Goal: Information Seeking & Learning: Understand process/instructions

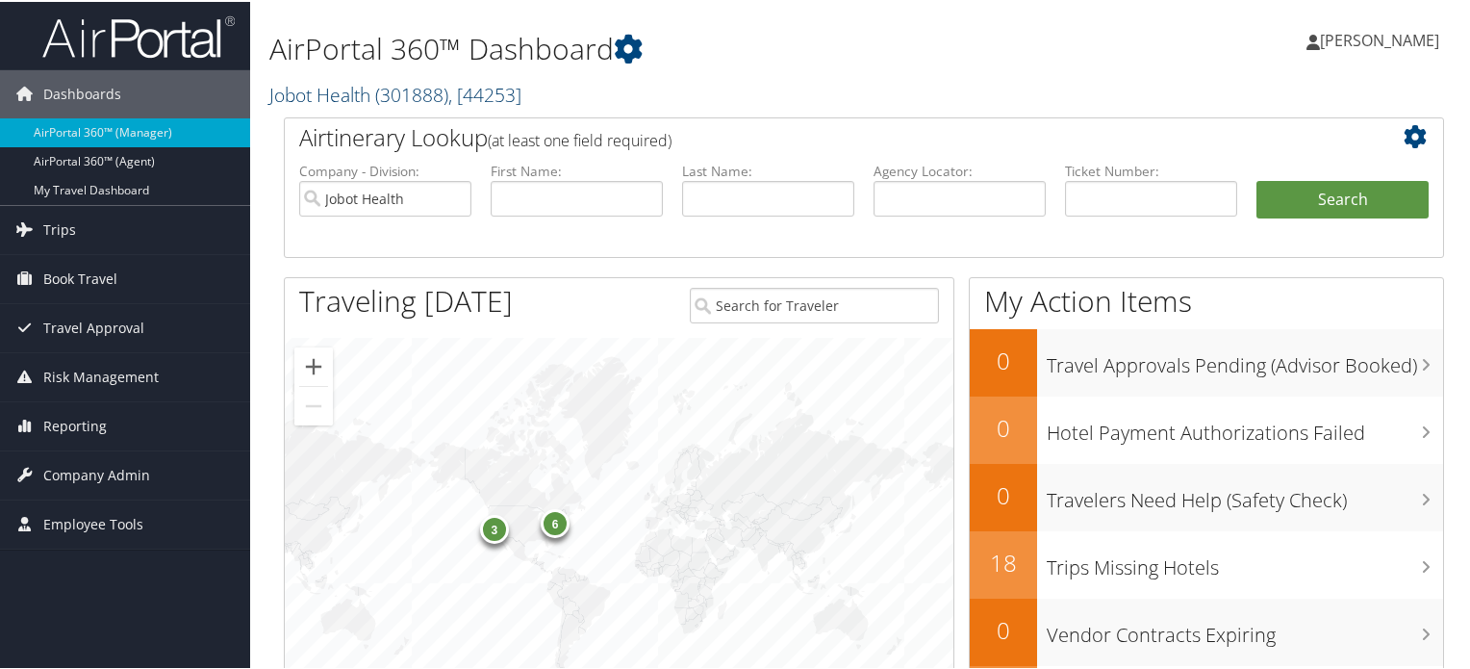
click at [396, 95] on span "( 301888 )" at bounding box center [411, 93] width 73 height 26
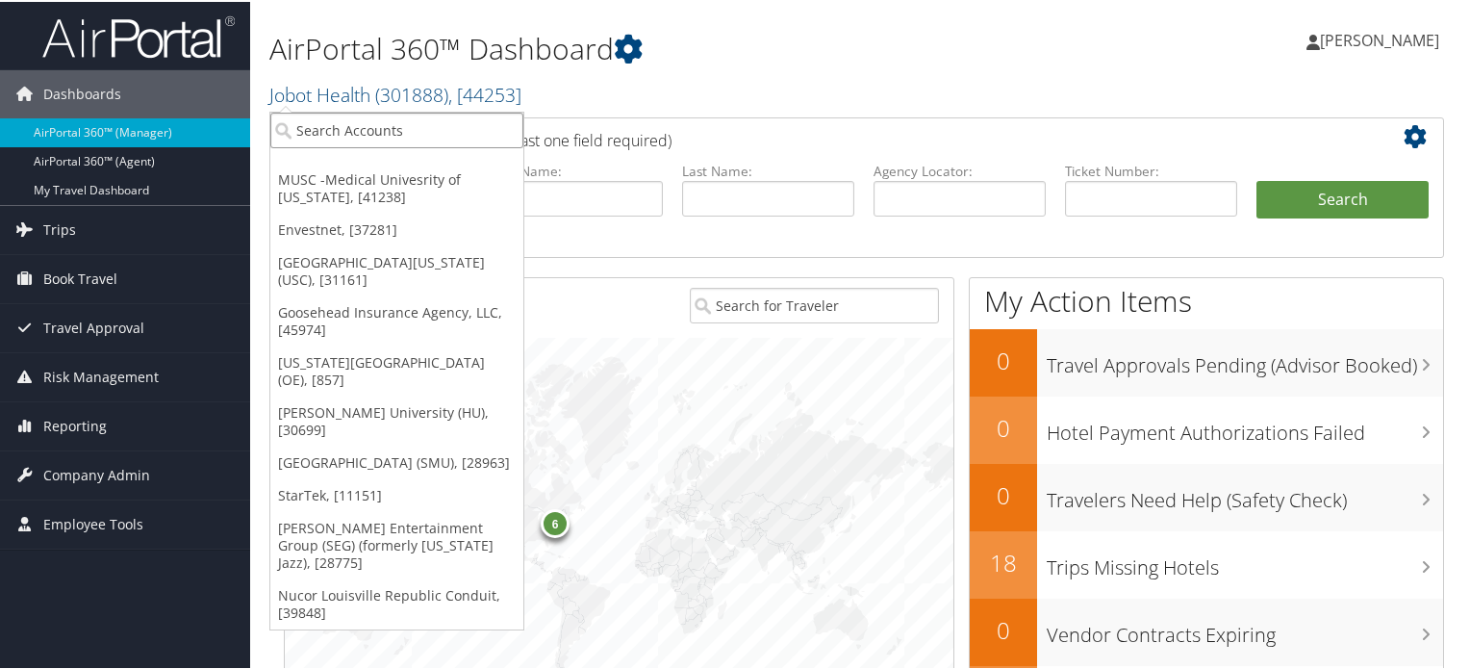
click at [417, 129] on input "search" at bounding box center [396, 129] width 253 height 36
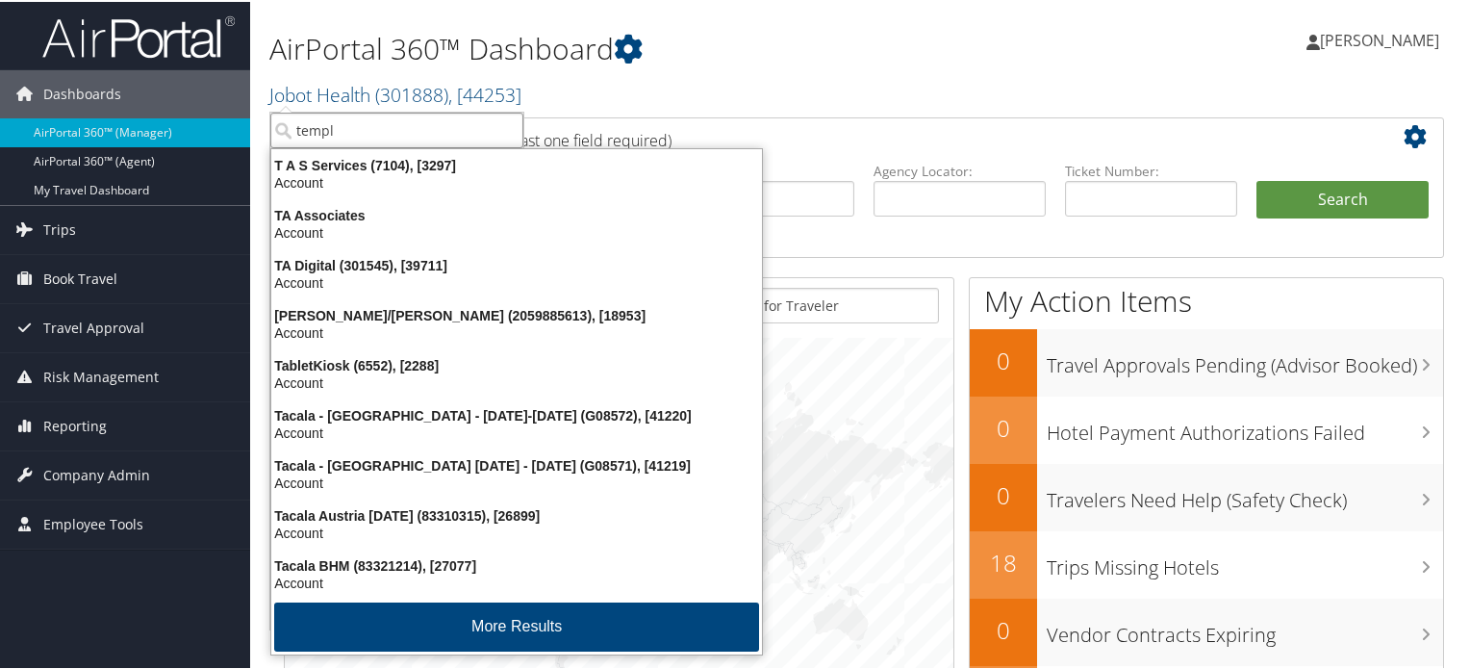
type input "[DEMOGRAPHIC_DATA]"
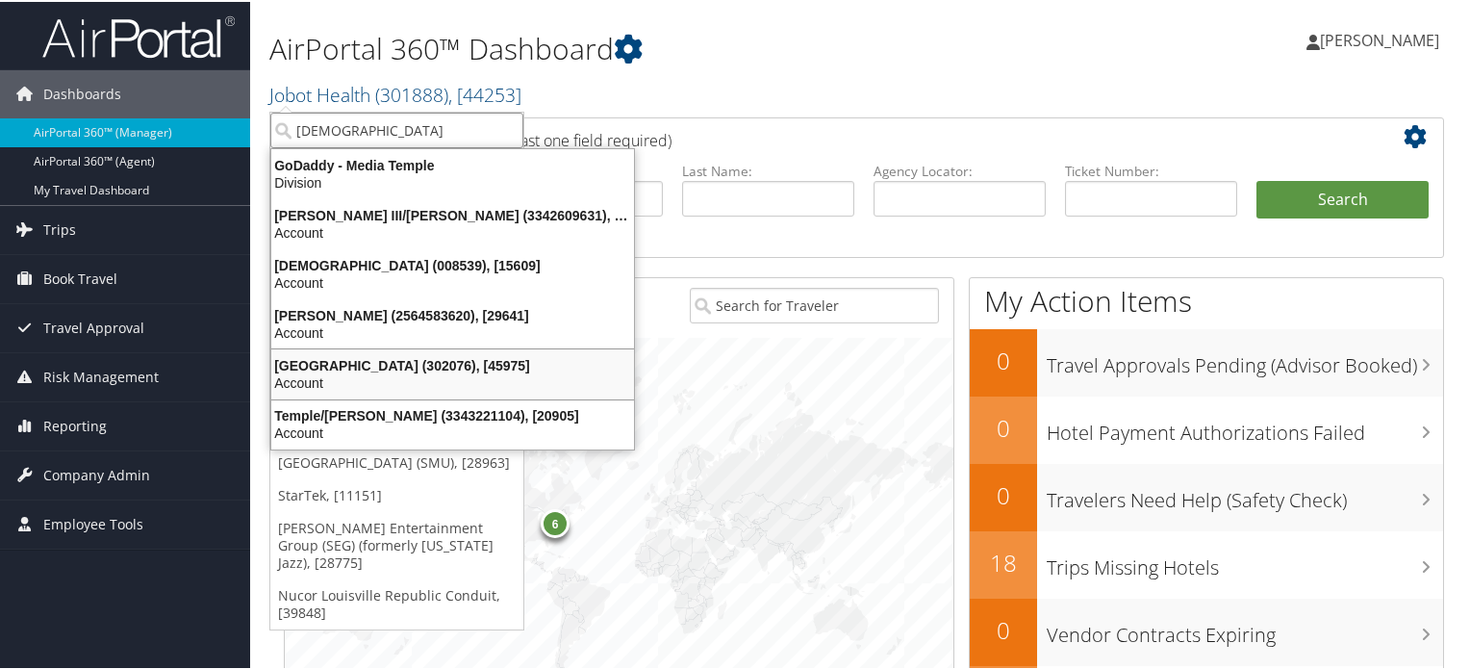
click at [436, 356] on div "[GEOGRAPHIC_DATA] (302076), [45975]" at bounding box center [453, 363] width 386 height 17
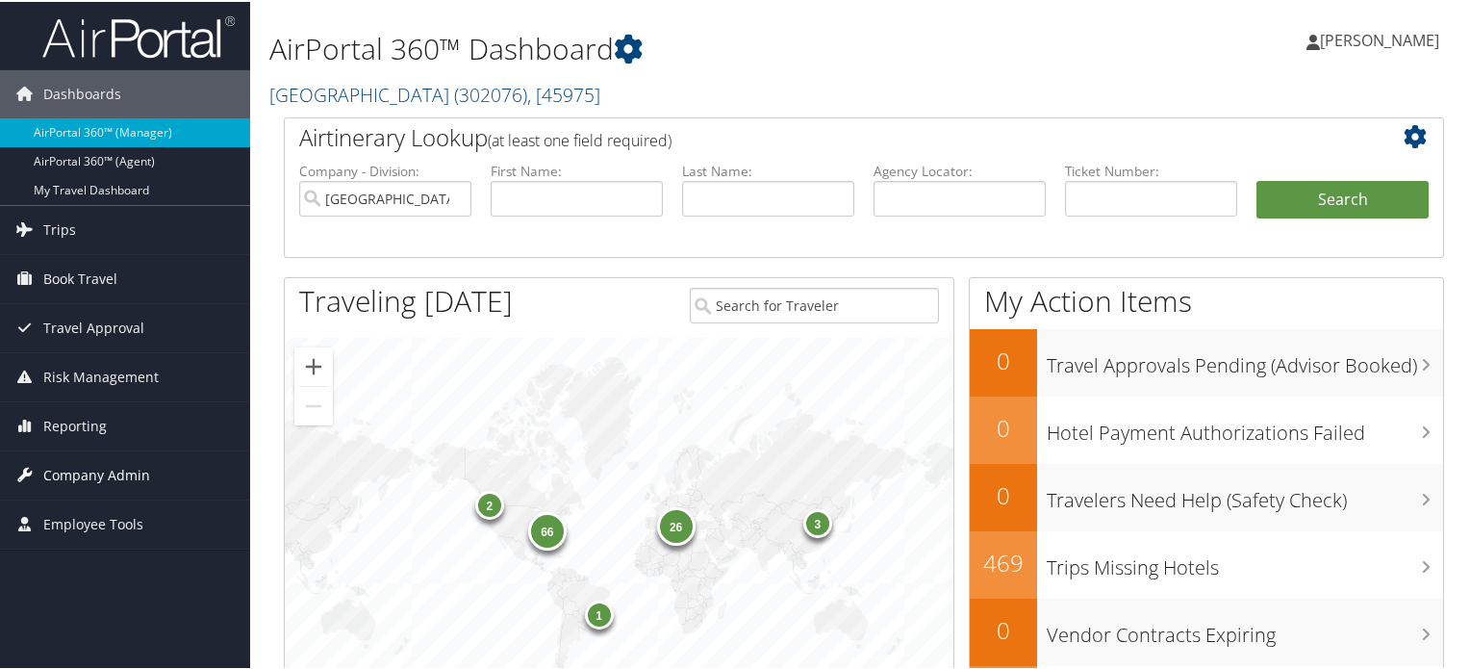
click at [95, 466] on span "Company Admin" at bounding box center [96, 473] width 107 height 48
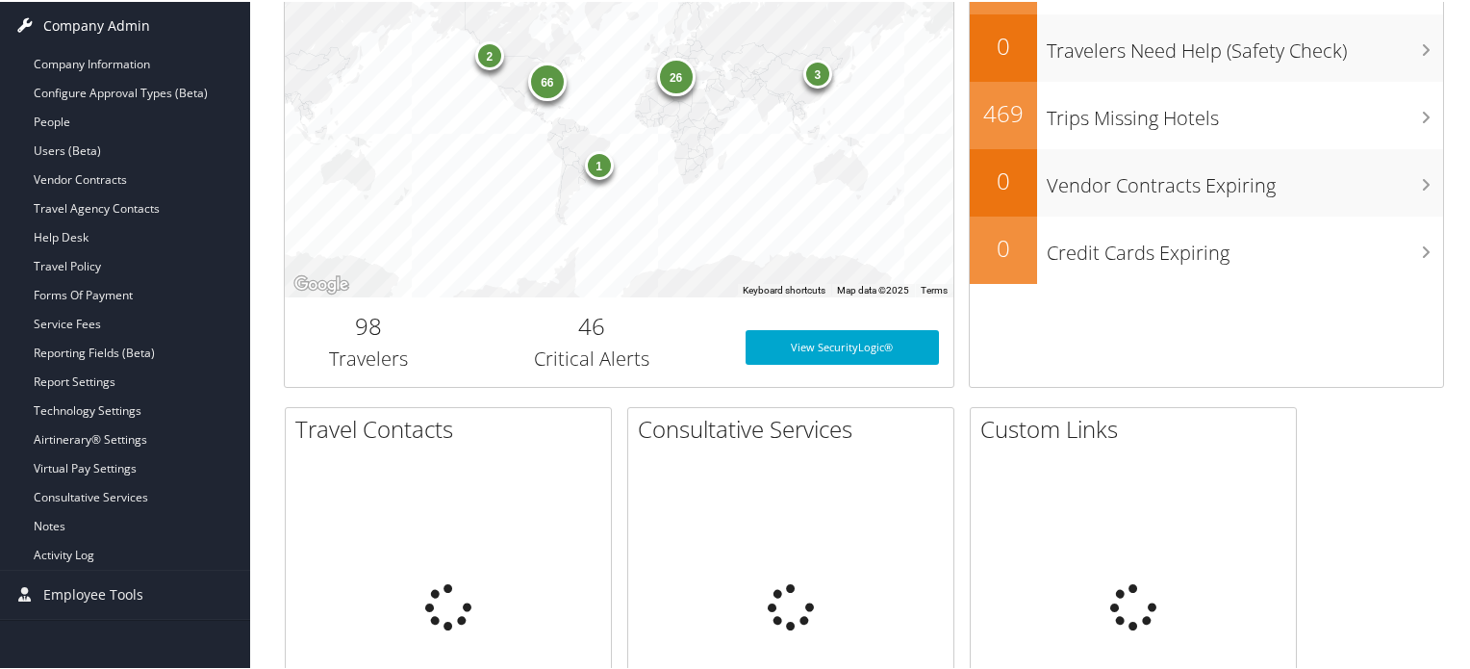
scroll to position [481, 0]
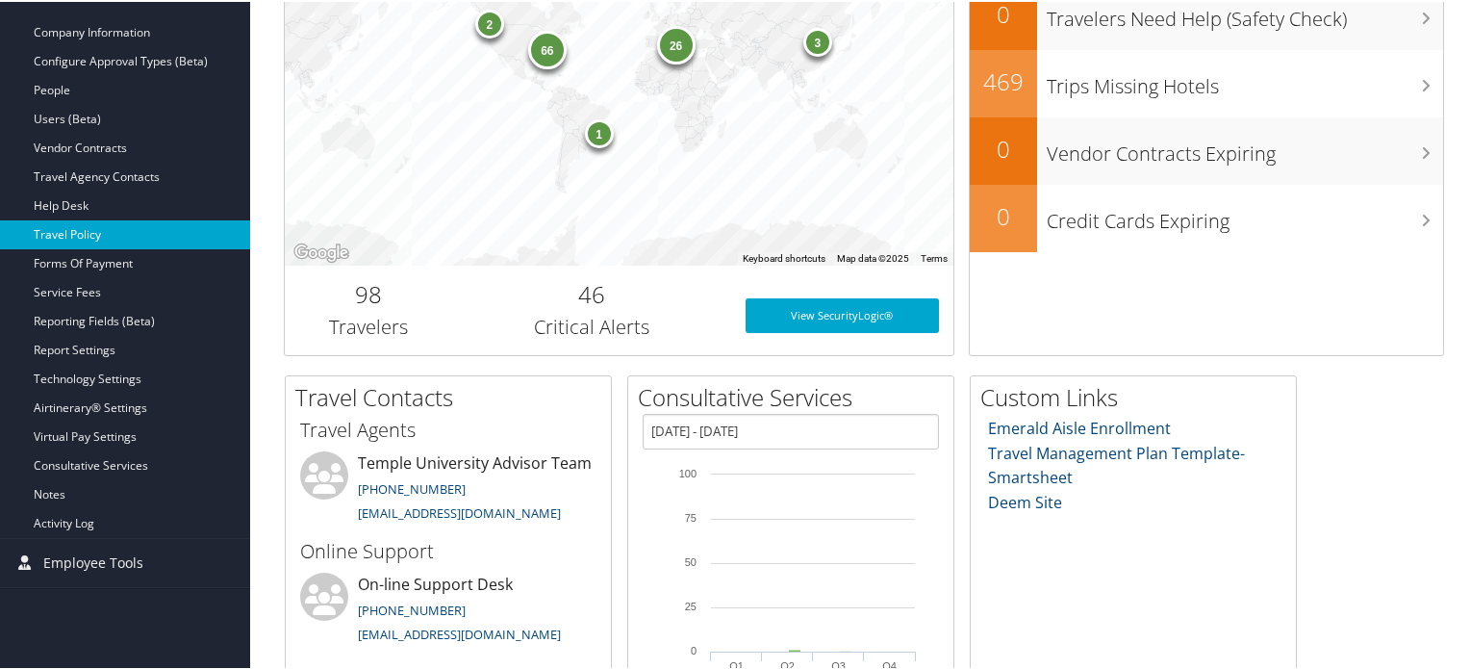
click at [96, 223] on link "Travel Policy" at bounding box center [125, 232] width 250 height 29
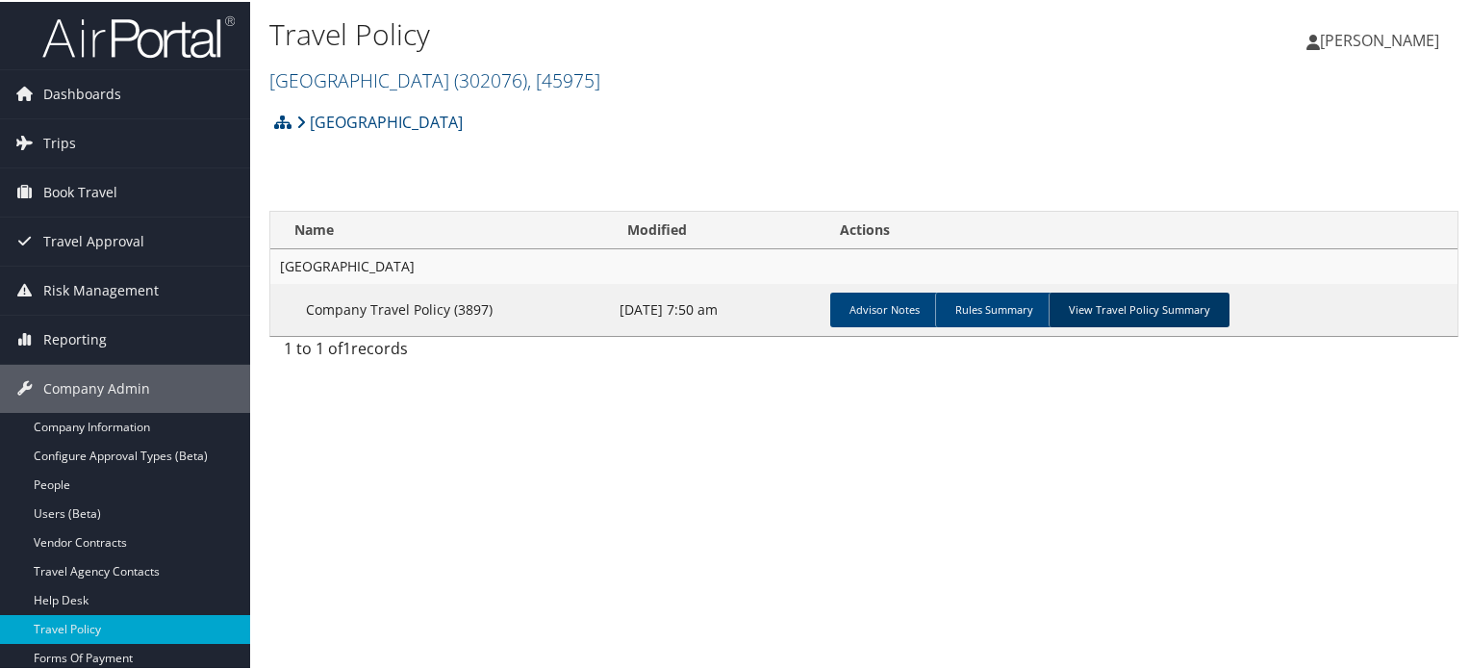
click at [1160, 306] on link "View Travel Policy Summary" at bounding box center [1139, 308] width 181 height 35
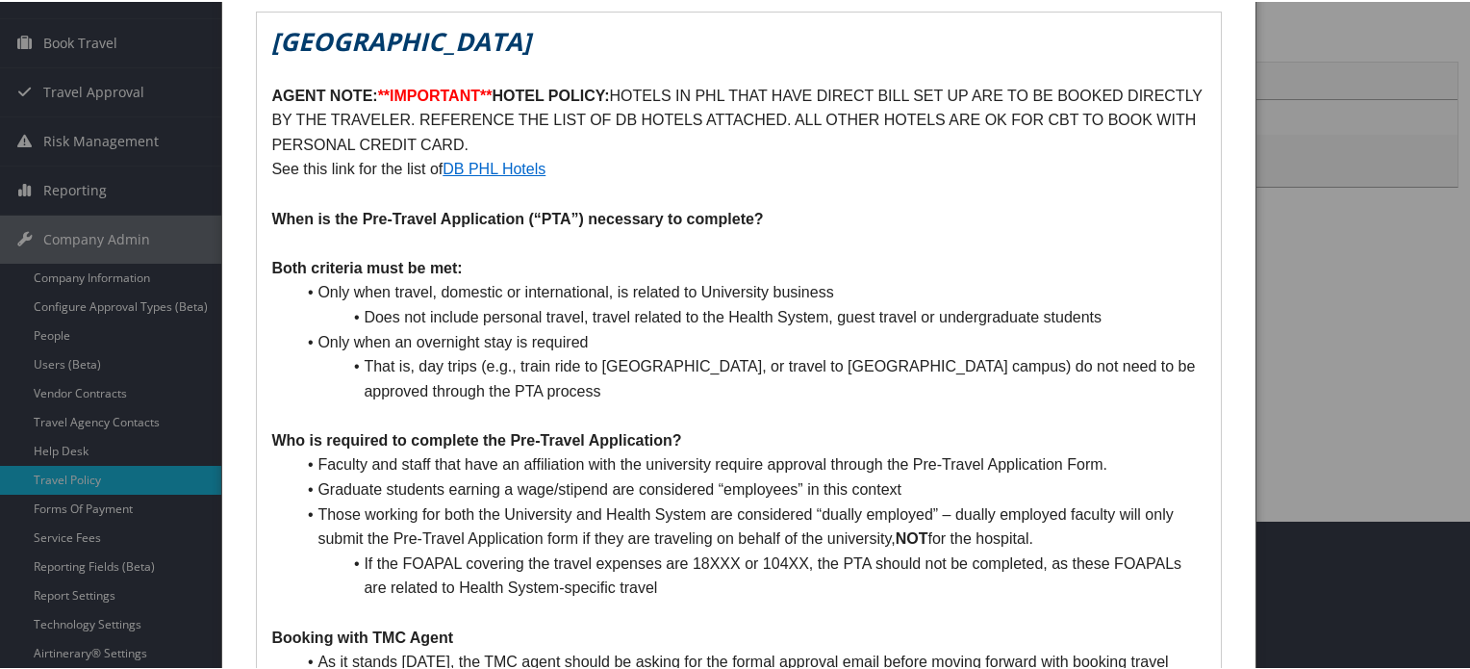
scroll to position [192, 0]
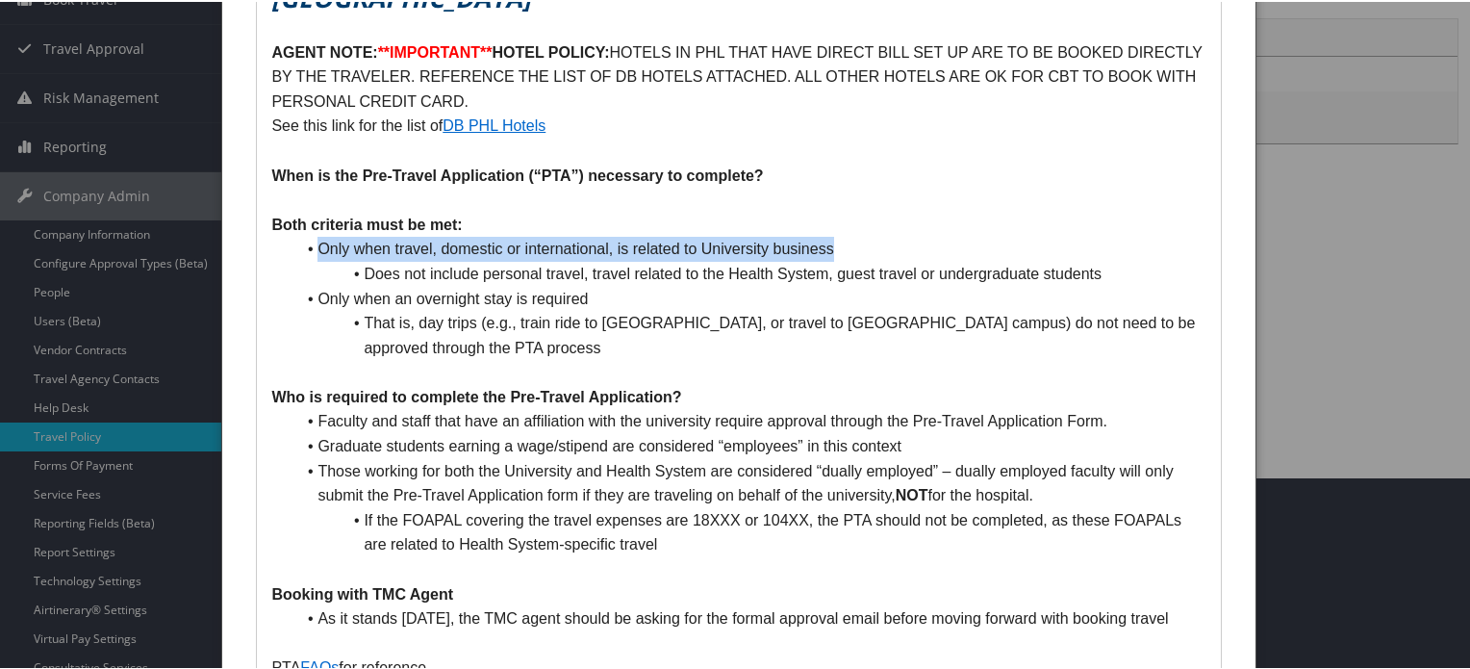
drag, startPoint x: 296, startPoint y: 240, endPoint x: 845, endPoint y: 240, distance: 548.5
click at [845, 240] on li "Only when travel, domestic or international, is related to University business" at bounding box center [749, 247] width 911 height 25
click at [854, 241] on li "Only when travel, domestic or international, is related to University business" at bounding box center [749, 247] width 911 height 25
click at [858, 247] on li "Only when travel, domestic or international, is related to University business" at bounding box center [749, 247] width 911 height 25
click at [856, 247] on li "Only when travel, domestic or international, is related to University business" at bounding box center [749, 247] width 911 height 25
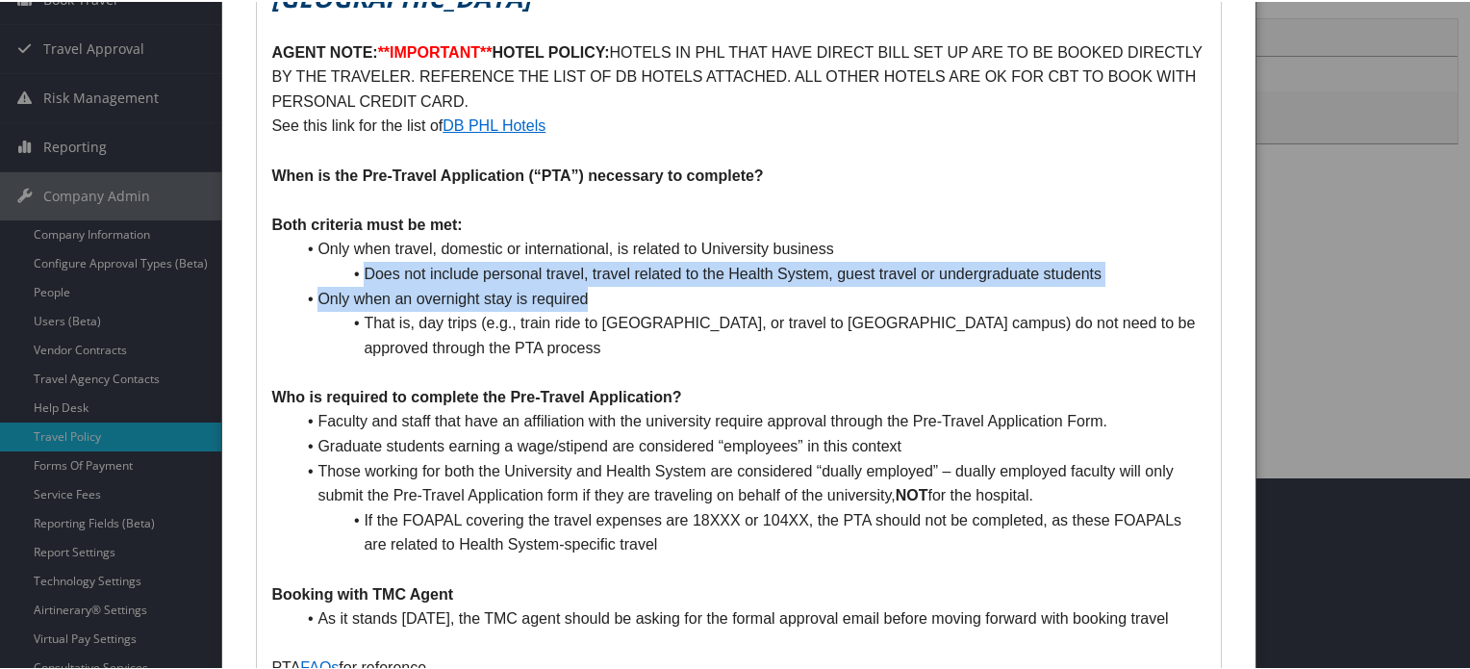
drag, startPoint x: 342, startPoint y: 261, endPoint x: 717, endPoint y: 307, distance: 378.1
click at [717, 307] on ul "Only when travel, domestic or international, is related to University business …" at bounding box center [738, 296] width 934 height 123
click at [718, 303] on li "Only when an overnight stay is required" at bounding box center [749, 297] width 911 height 25
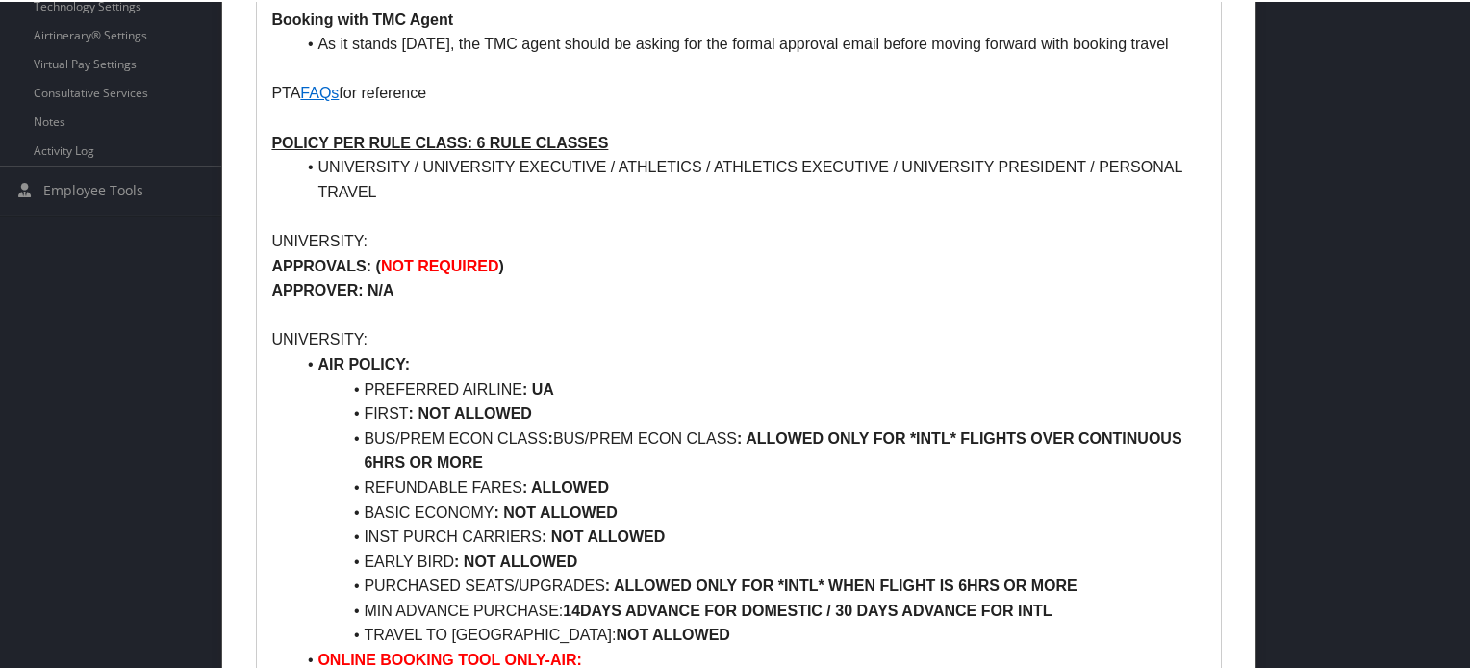
scroll to position [770, 0]
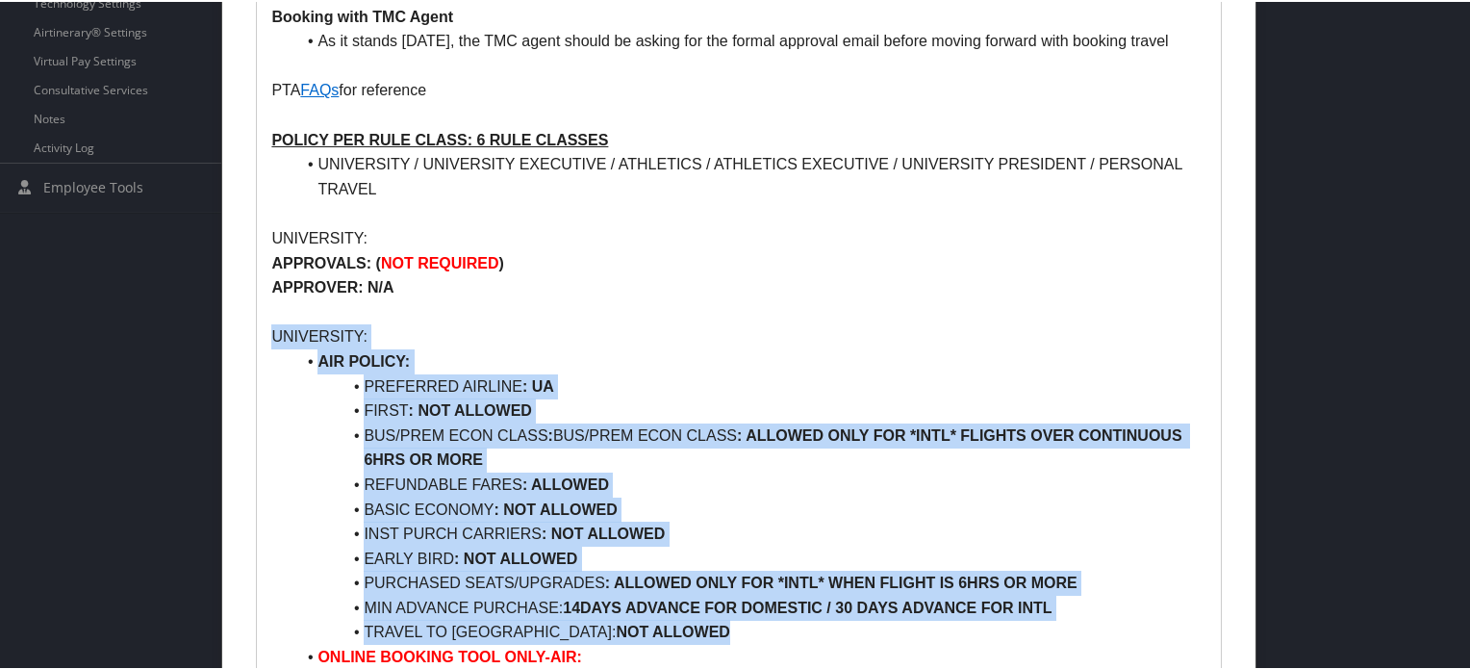
drag, startPoint x: 262, startPoint y: 330, endPoint x: 690, endPoint y: 628, distance: 521.9
click at [631, 630] on li "TRAVEL TO CUBA: NOT ALLOWED" at bounding box center [749, 630] width 911 height 25
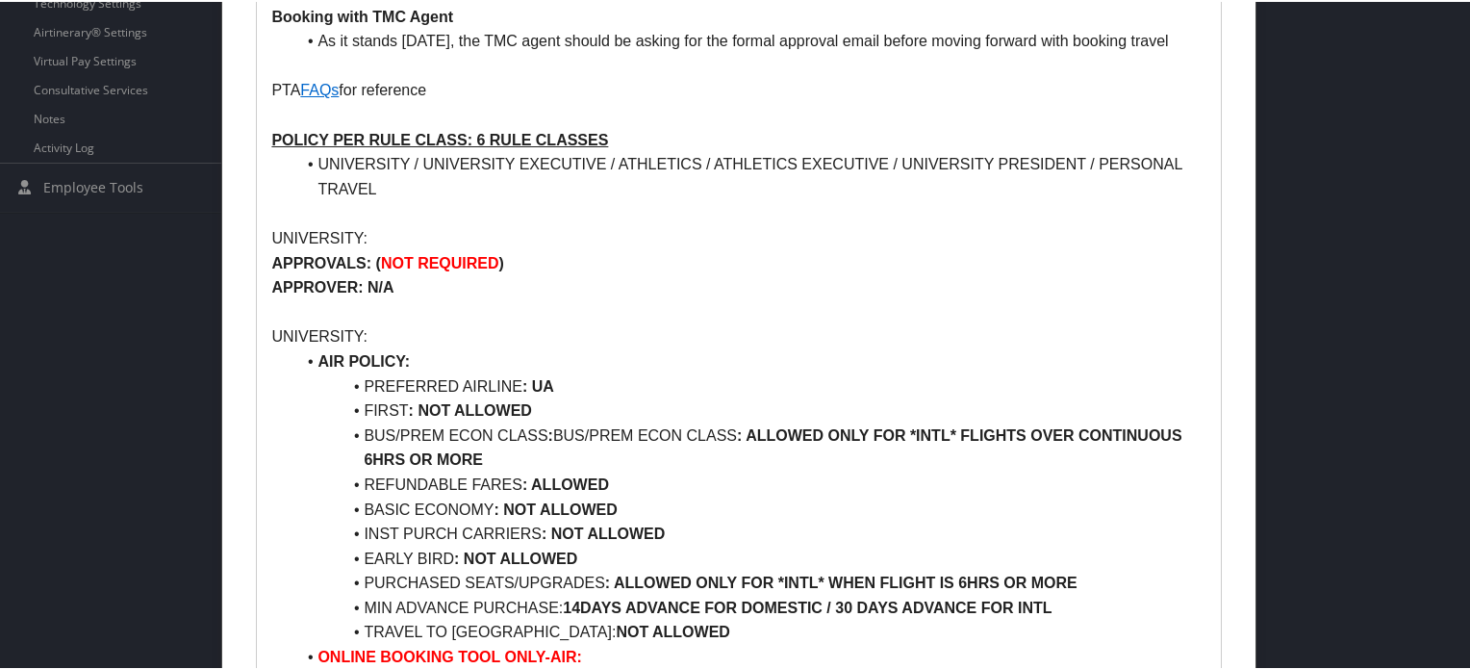
scroll to position [866, 0]
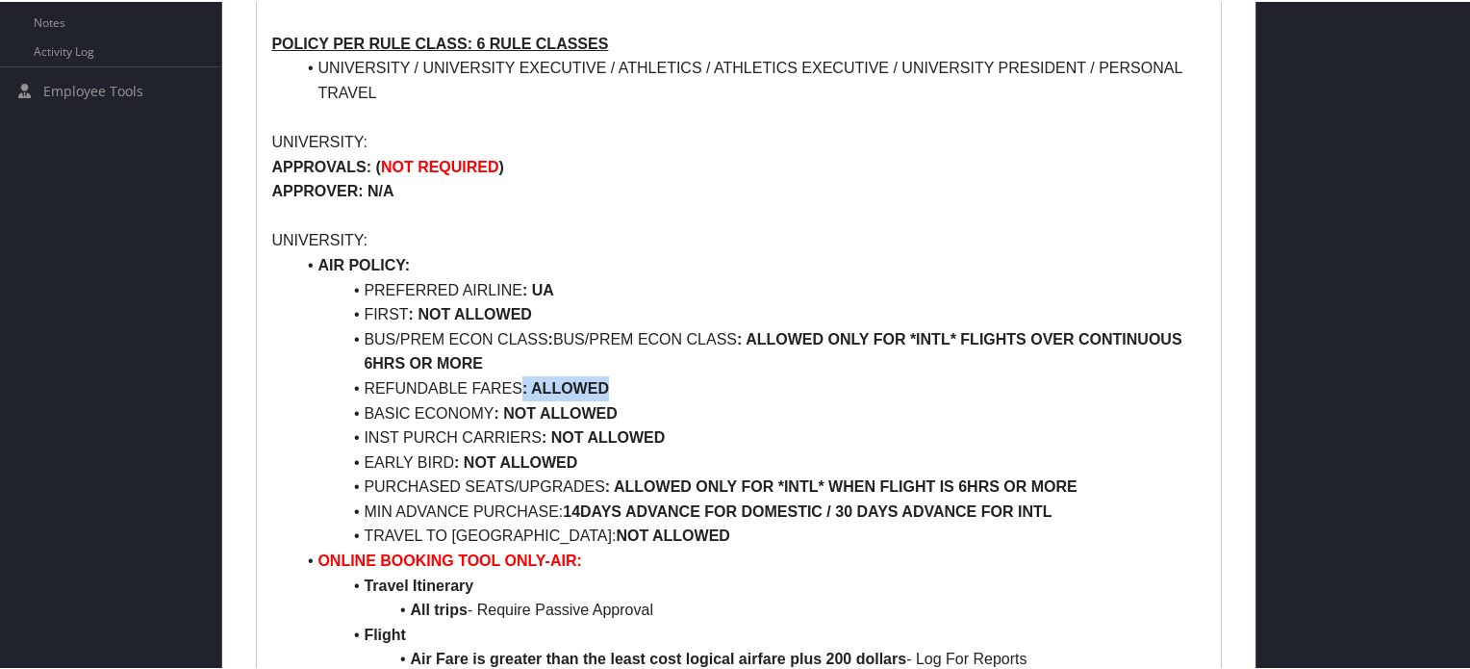
drag, startPoint x: 518, startPoint y: 381, endPoint x: 605, endPoint y: 377, distance: 87.6
click at [605, 377] on li "REFUNDABLE FARES : ALLOWED" at bounding box center [749, 386] width 911 height 25
click at [624, 387] on li "REFUNDABLE FARES : ALLOWED" at bounding box center [749, 386] width 911 height 25
drag, startPoint x: 608, startPoint y: 384, endPoint x: 535, endPoint y: 381, distance: 73.2
click at [535, 381] on strong "ALLOWED" at bounding box center [570, 386] width 78 height 16
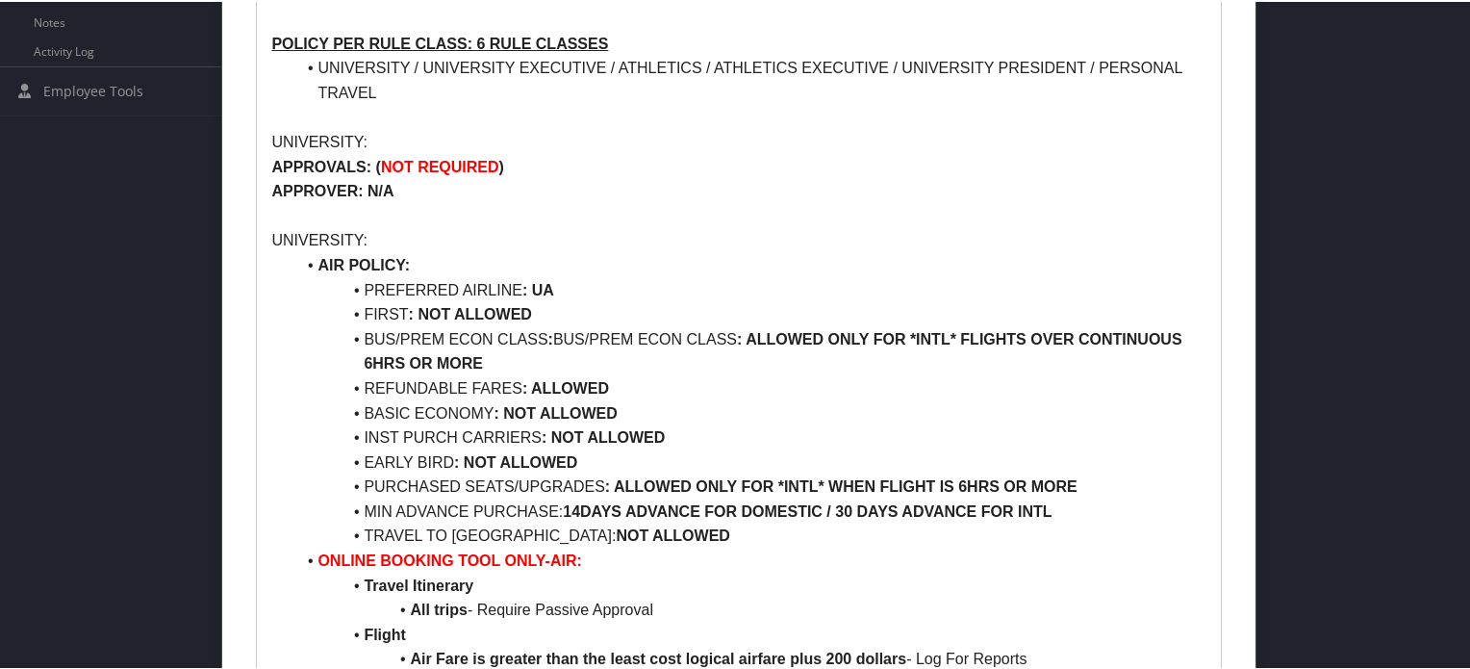
click at [666, 382] on li "REFUNDABLE FARES : ALLOWED" at bounding box center [749, 386] width 911 height 25
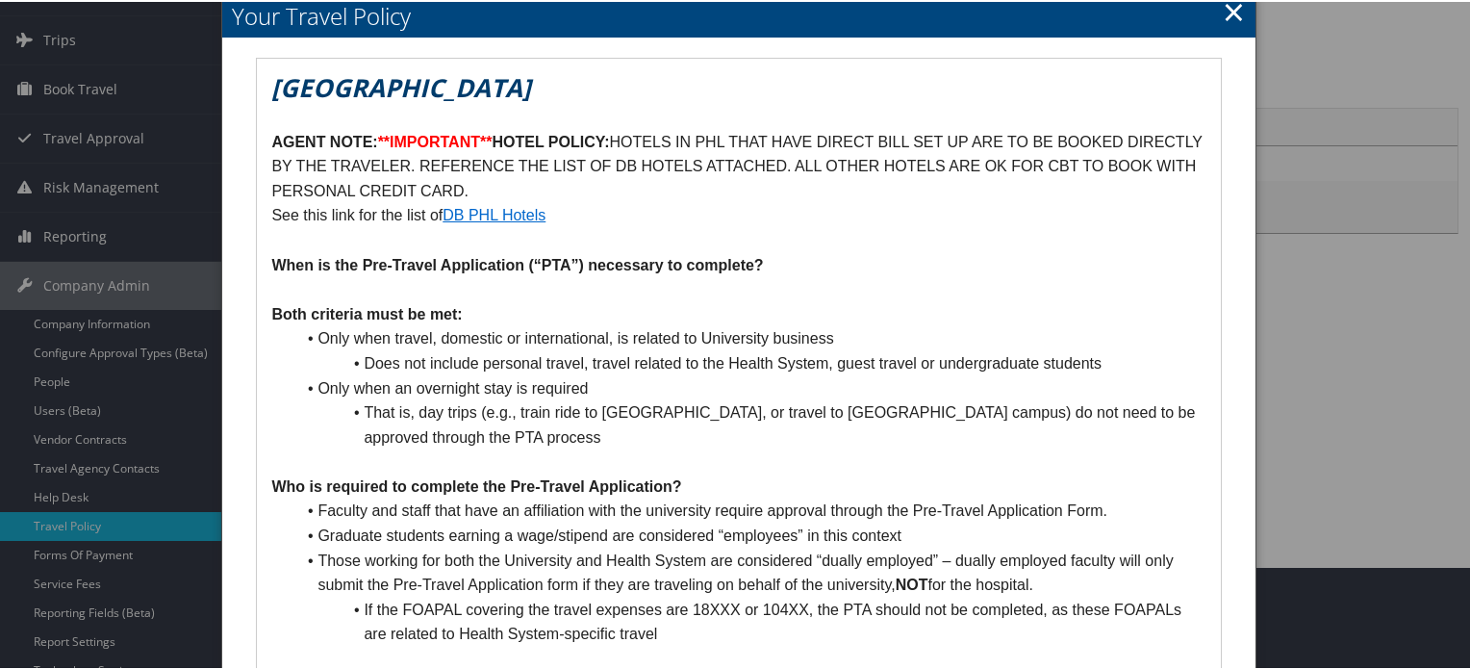
scroll to position [96, 0]
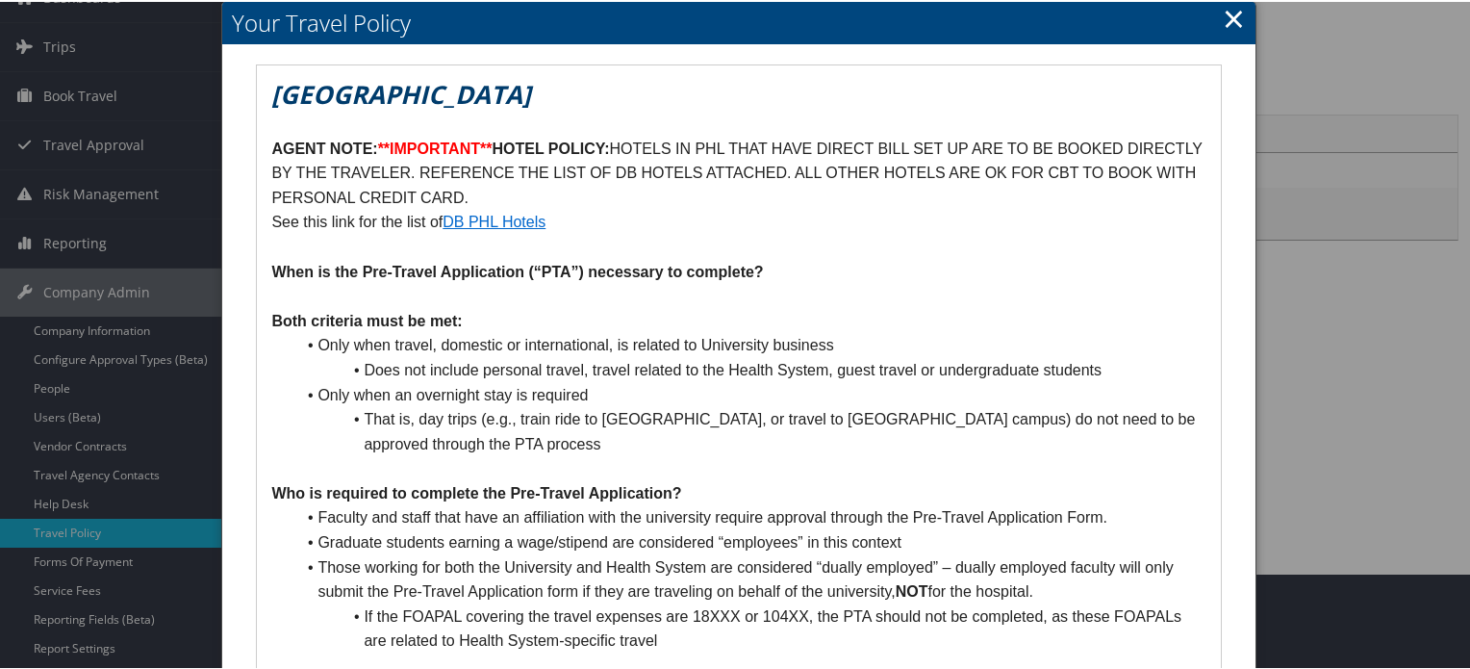
click at [1233, 12] on link "×" at bounding box center [1234, 16] width 22 height 38
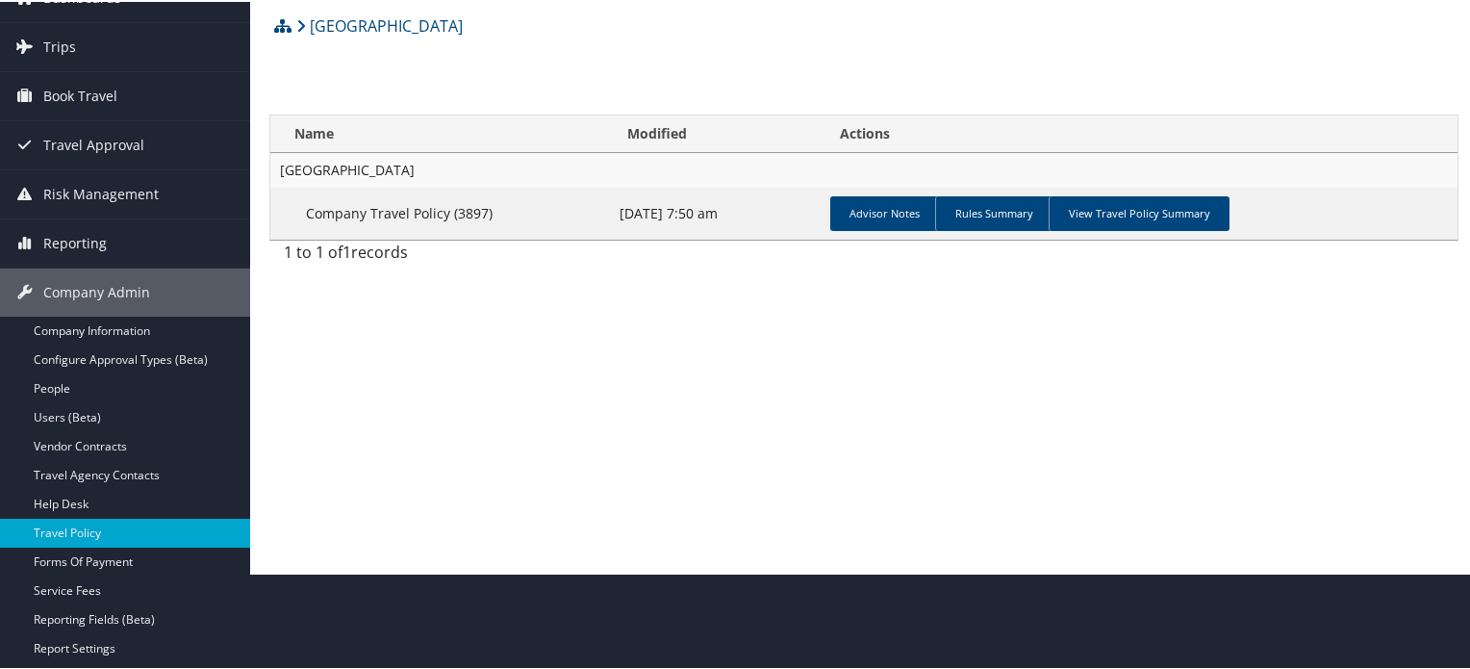
click at [520, 499] on div "Travel Policy Temple University ( 302076 ) , [ 45975 ] Temple University MUSC -…" at bounding box center [864, 238] width 1228 height 669
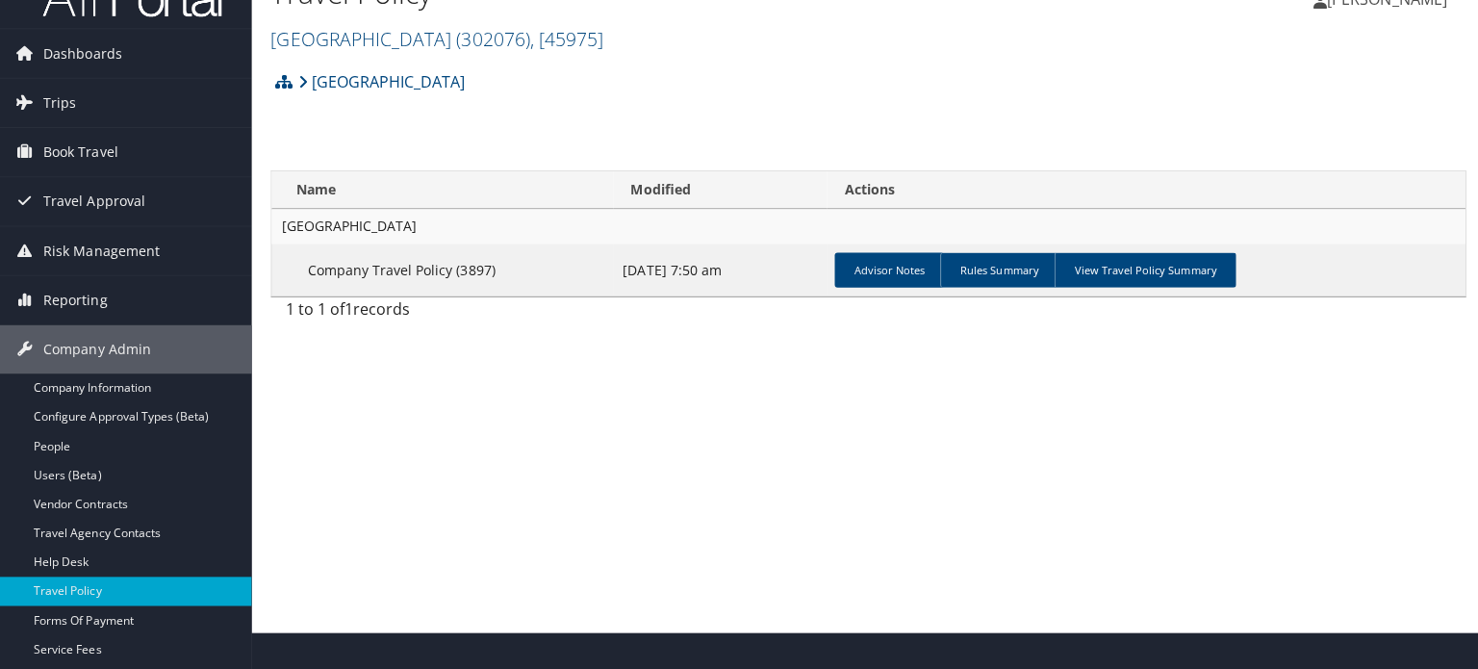
scroll to position [0, 0]
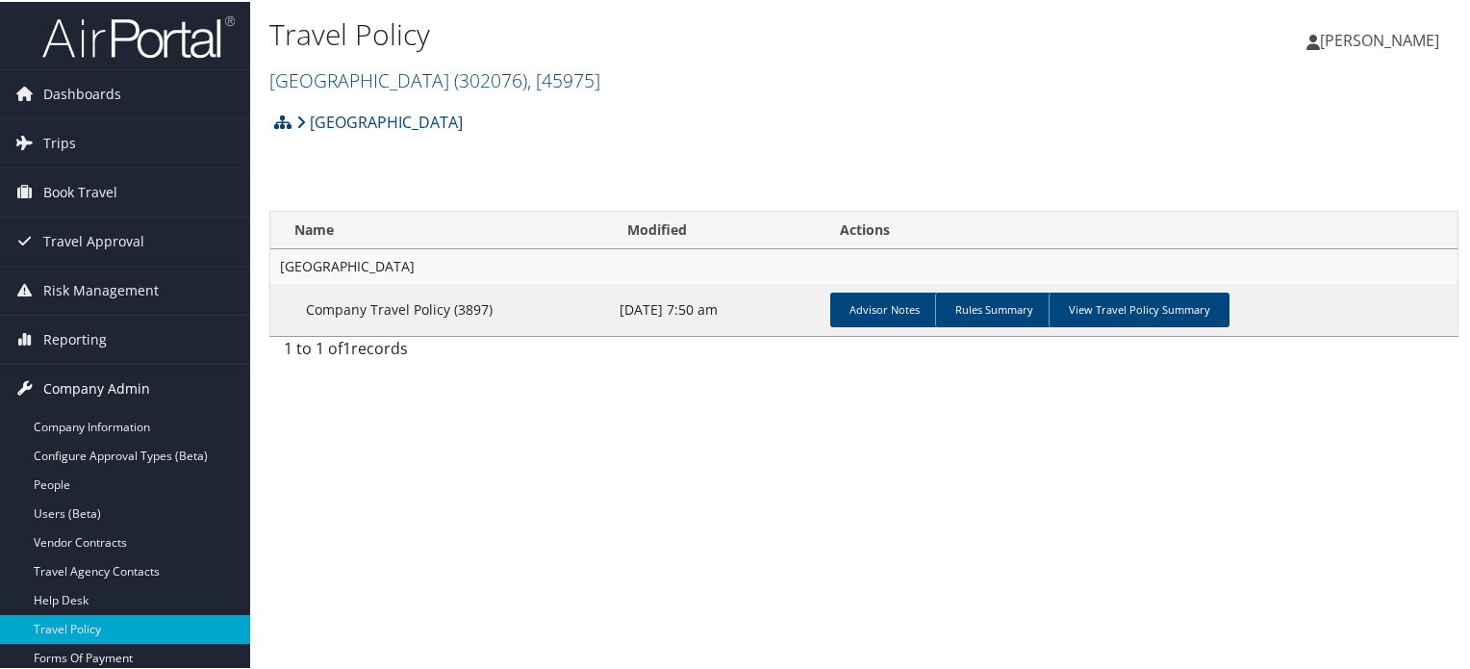
click at [115, 392] on span "Company Admin" at bounding box center [96, 387] width 107 height 48
